Goal: Information Seeking & Learning: Learn about a topic

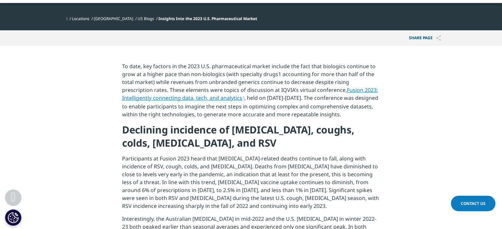
scroll to position [234, 0]
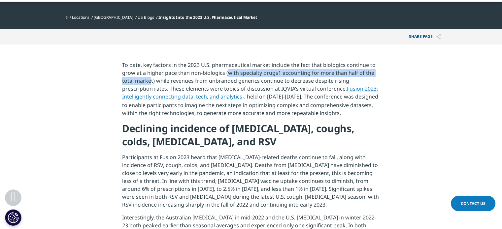
drag, startPoint x: 227, startPoint y: 75, endPoint x: 151, endPoint y: 81, distance: 76.5
click at [151, 81] on p "To date, key factors in the 2023 U.S. pharmaceutical market include the fact th…" at bounding box center [251, 91] width 258 height 61
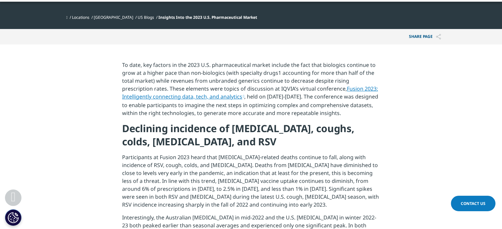
click at [151, 81] on p "To date, key factors in the 2023 U.S. pharmaceutical market include the fact th…" at bounding box center [251, 91] width 258 height 61
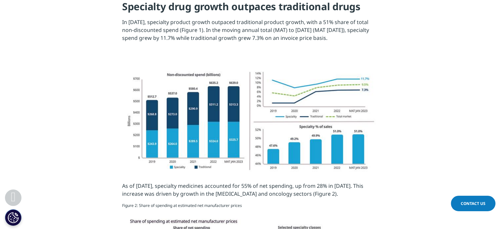
scroll to position [485, 0]
click at [184, 131] on img at bounding box center [251, 122] width 264 height 118
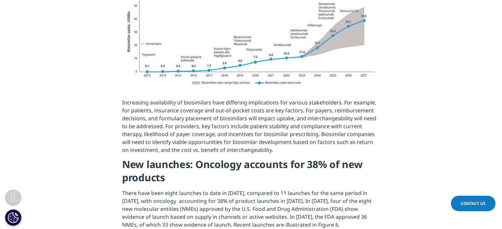
scroll to position [1463, 0]
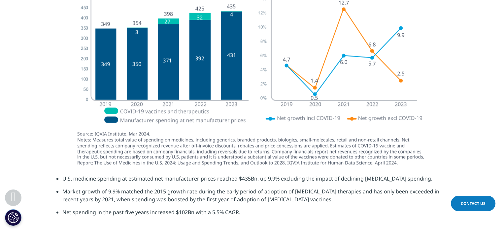
scroll to position [1792, 0]
